Goal: Task Accomplishment & Management: Manage account settings

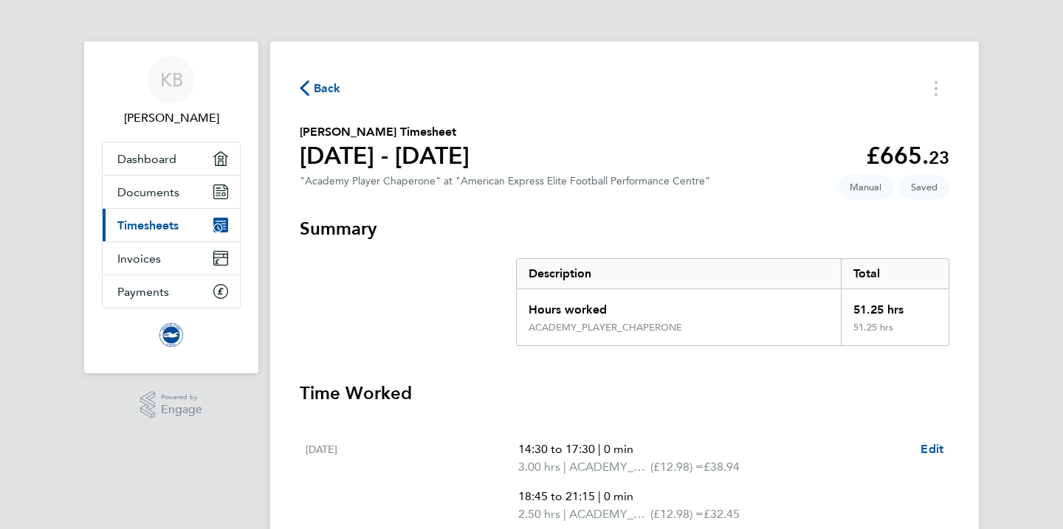
click at [163, 223] on span "Timesheets" at bounding box center [147, 226] width 61 height 14
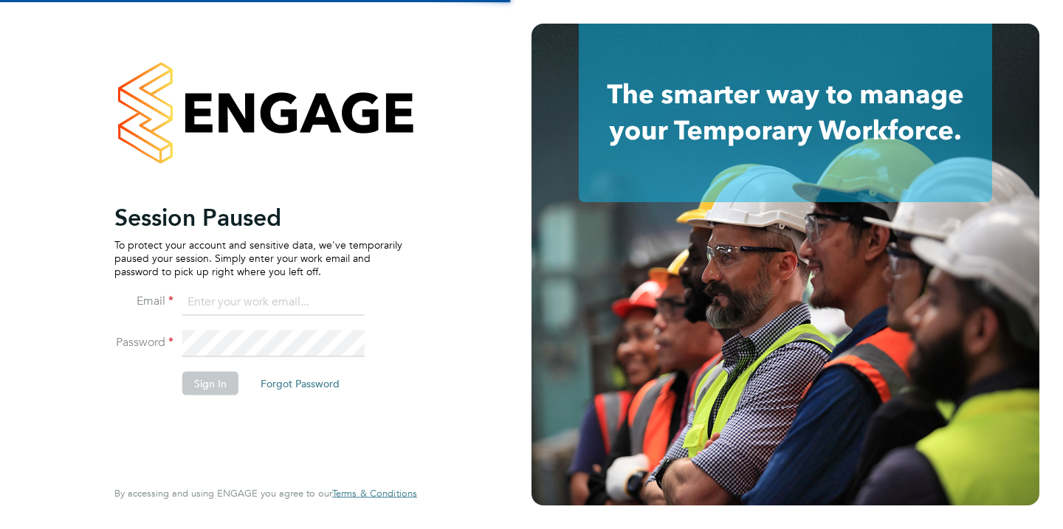
type input "[EMAIL_ADDRESS][DOMAIN_NAME]"
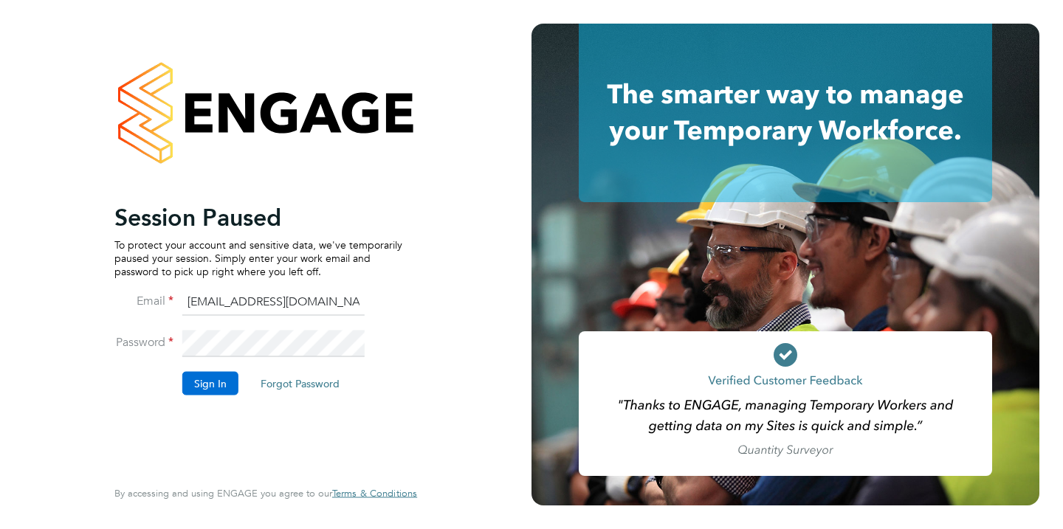
click at [199, 391] on button "Sign In" at bounding box center [210, 383] width 56 height 24
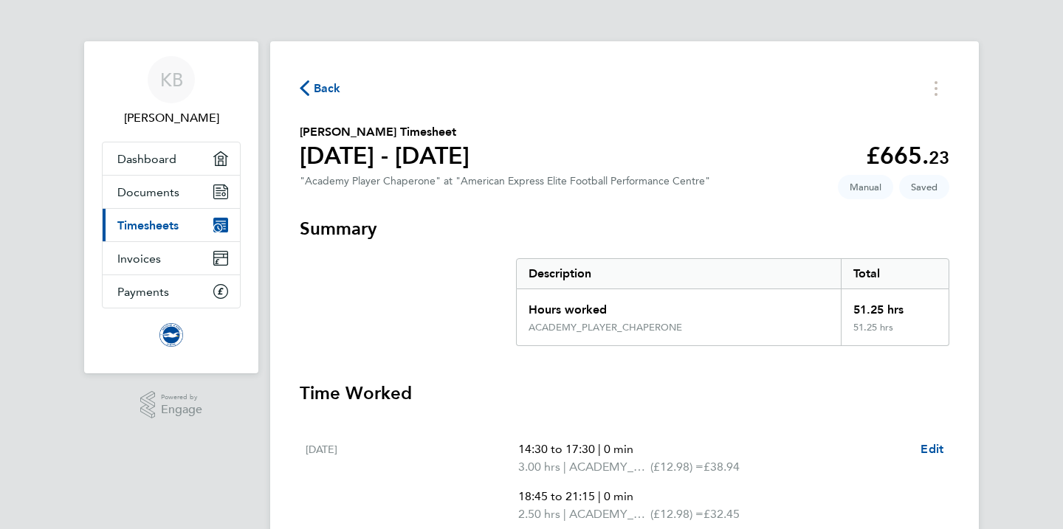
click at [162, 219] on span "Timesheets" at bounding box center [147, 226] width 61 height 14
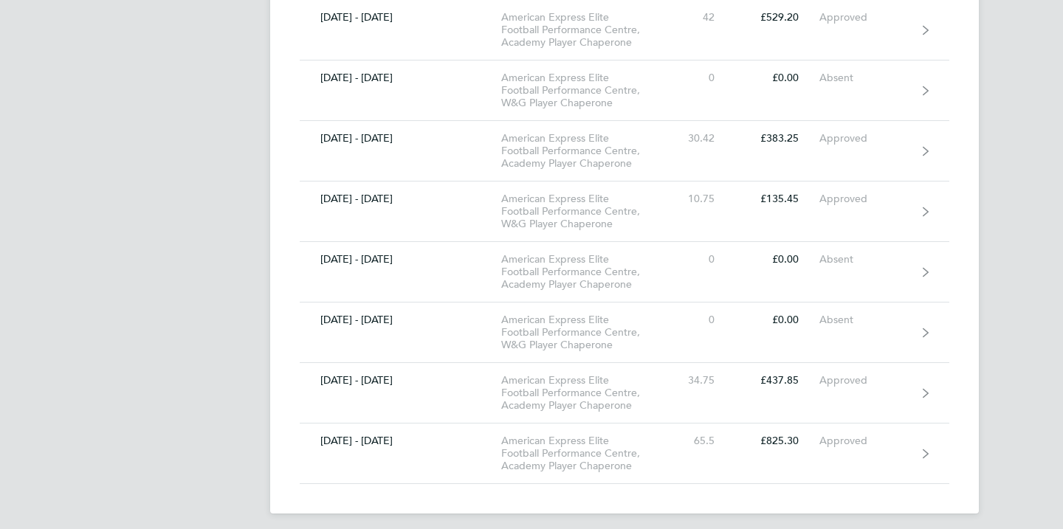
scroll to position [608, 0]
